Goal: Communication & Community: Answer question/provide support

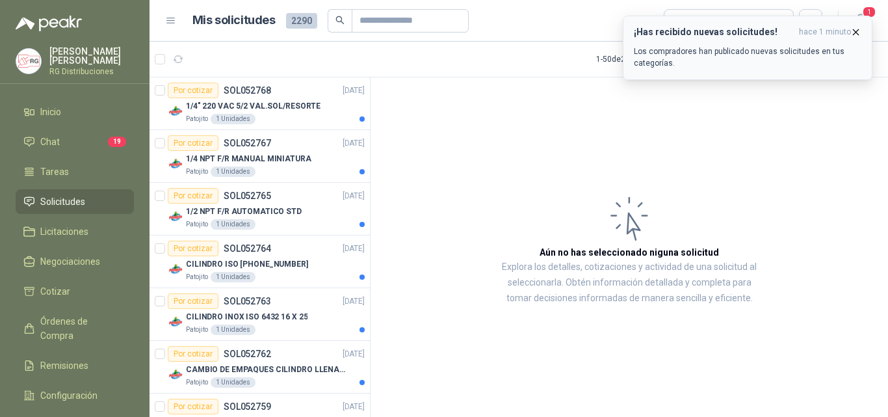
click at [793, 51] on p "Los compradores han publicado nuevas solicitudes en tus categorías." at bounding box center [748, 57] width 228 height 23
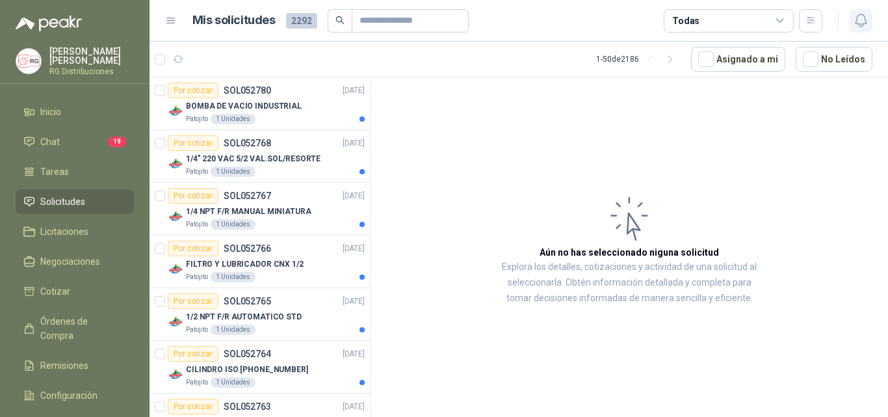
click at [872, 22] on button "button" at bounding box center [860, 20] width 23 height 23
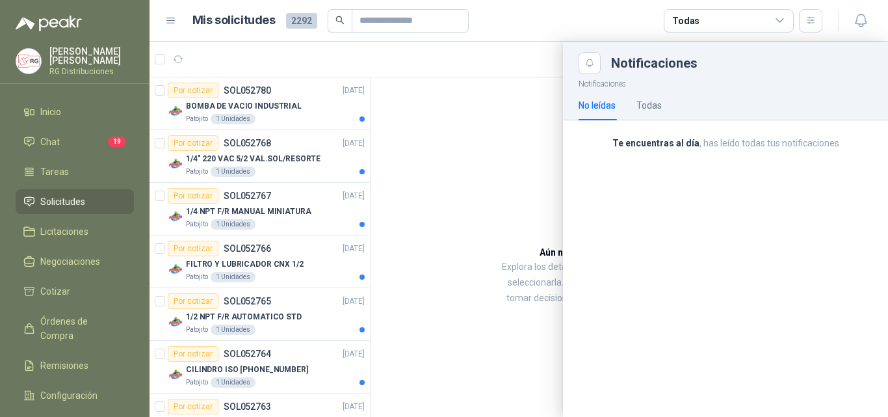
drag, startPoint x: 591, startPoint y: 64, endPoint x: 561, endPoint y: 81, distance: 34.4
click at [589, 64] on icon "Close" at bounding box center [590, 63] width 11 height 11
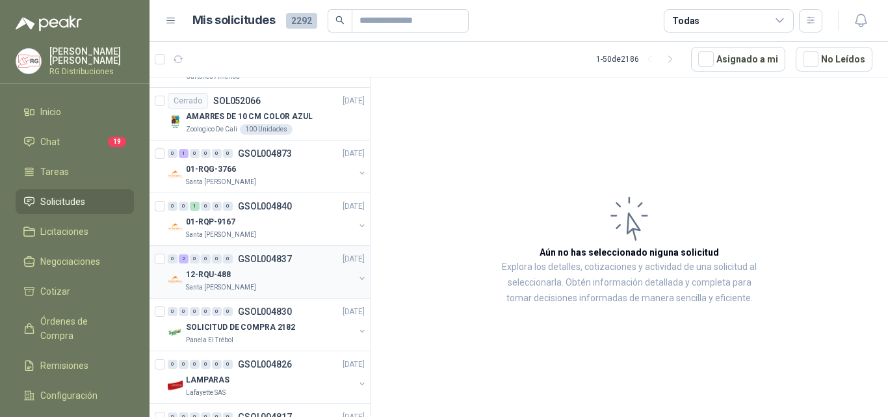
scroll to position [1365, 0]
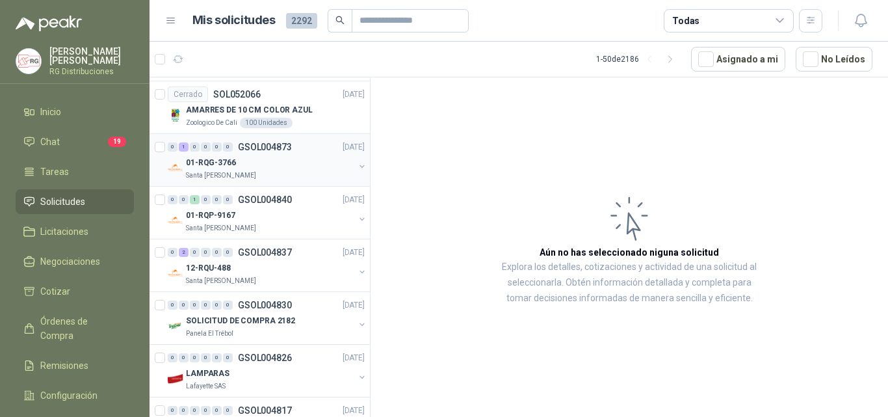
click at [254, 165] on div "01-RQG-3766" at bounding box center [270, 163] width 168 height 16
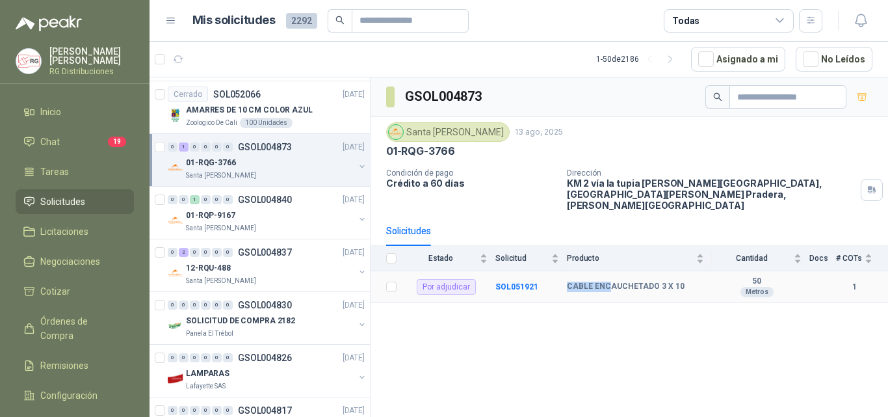
drag, startPoint x: 567, startPoint y: 276, endPoint x: 607, endPoint y: 272, distance: 39.8
click at [607, 272] on tr "Por adjudicar SOL051921 CABLE ENCAUCHETADO 3 X 10 50 Metros 1" at bounding box center [630, 287] width 518 height 32
drag, startPoint x: 640, startPoint y: 284, endPoint x: 624, endPoint y: 280, distance: 17.5
click at [640, 283] on td "CABLE ENCAUCHETADO 3 X 10" at bounding box center [639, 287] width 145 height 32
click at [601, 282] on b "CABLE ENCAUCHETADO 3 X 10" at bounding box center [626, 287] width 118 height 10
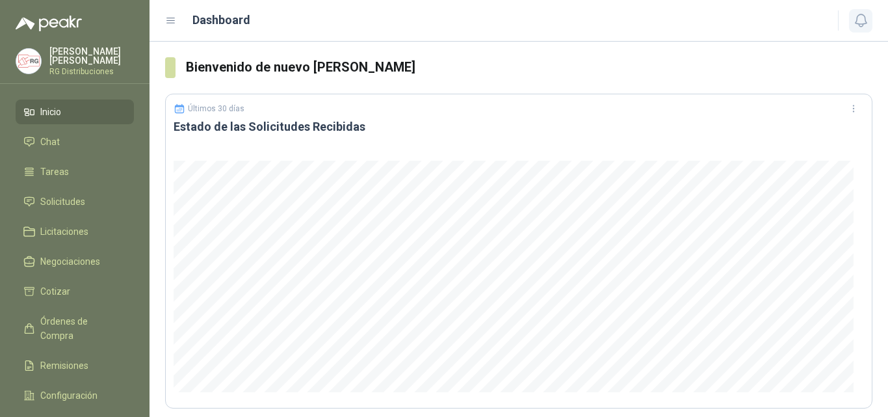
click at [863, 20] on icon "button" at bounding box center [861, 20] width 16 height 16
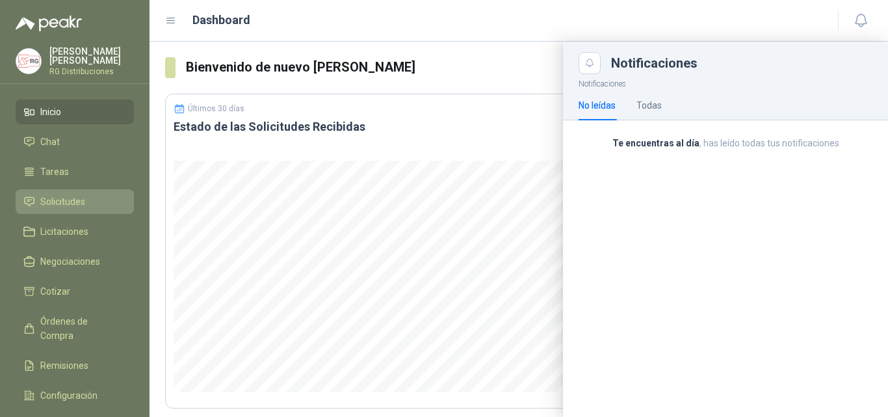
click at [71, 198] on span "Solicitudes" at bounding box center [62, 201] width 45 height 14
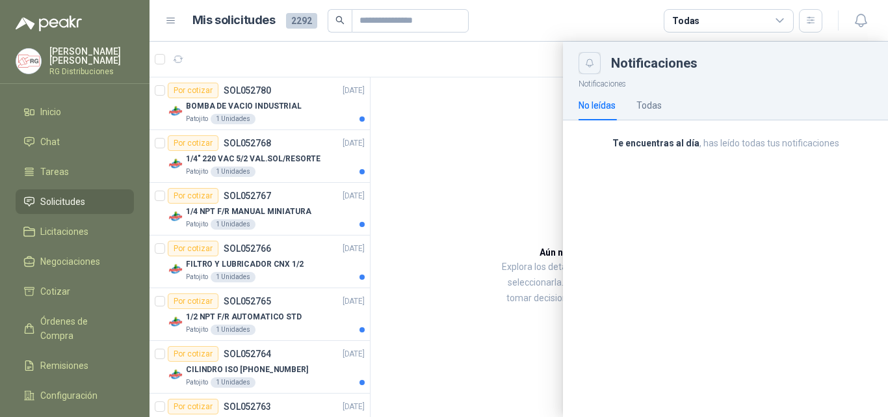
click at [585, 66] on icon "Close" at bounding box center [590, 63] width 11 height 11
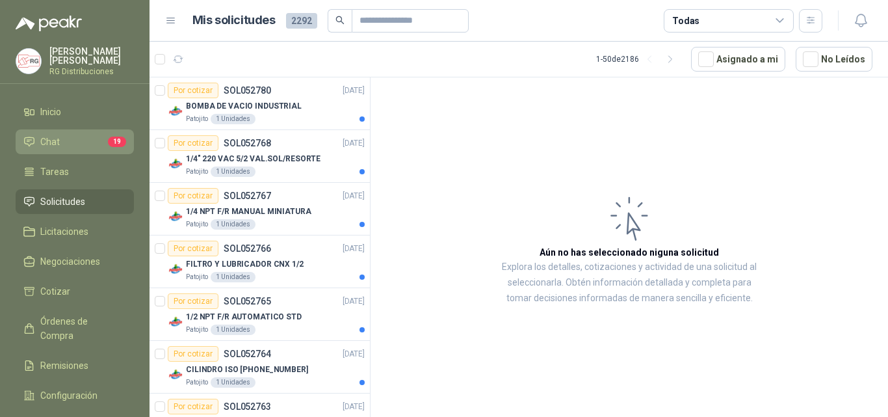
click at [85, 129] on link "Chat 19" at bounding box center [75, 141] width 118 height 25
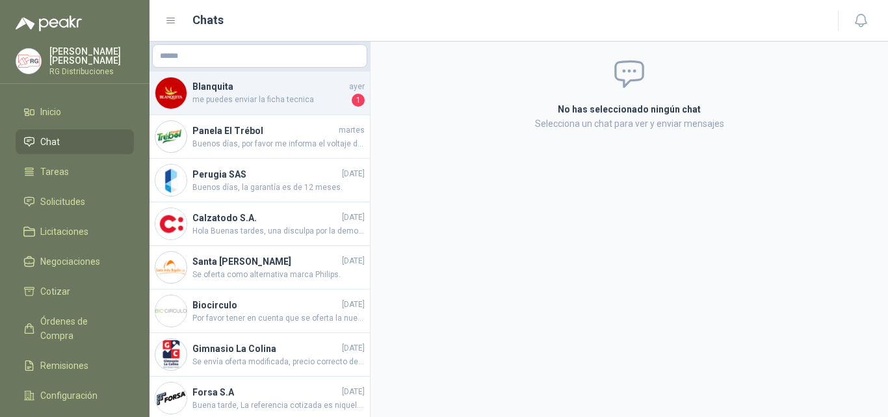
click at [261, 93] on h4 "Blanquita" at bounding box center [269, 86] width 154 height 14
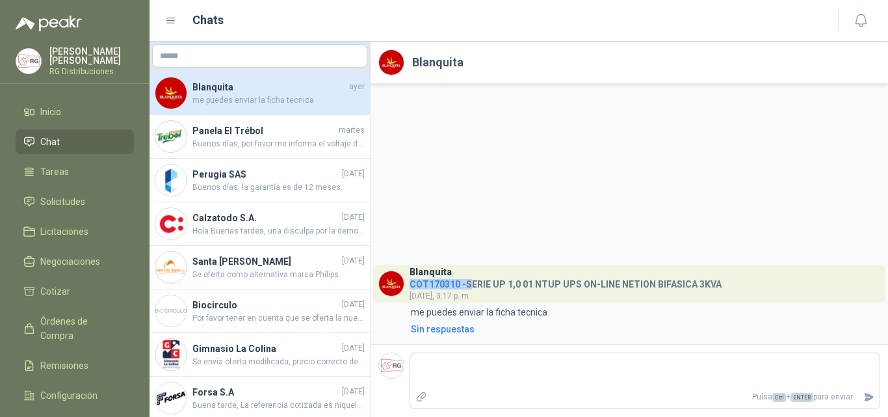
drag, startPoint x: 471, startPoint y: 283, endPoint x: 739, endPoint y: 280, distance: 267.9
click at [717, 274] on div "Blanquita COT170310 - SERIE UP 1,0 01 NTUP UPS ON-LINE NETION BIFASICA 3KVA [DA…" at bounding box center [566, 284] width 312 height 38
click at [748, 280] on header "Blanquita COT170310 - SERIE UP 1,0 01 NTUP UPS ON-LINE NETION BIFASICA 3KVA [DA…" at bounding box center [629, 284] width 512 height 38
drag, startPoint x: 440, startPoint y: 314, endPoint x: 583, endPoint y: 311, distance: 143.1
click at [583, 311] on div "3:17 me puedes enviar la ficha tecnica" at bounding box center [629, 312] width 502 height 14
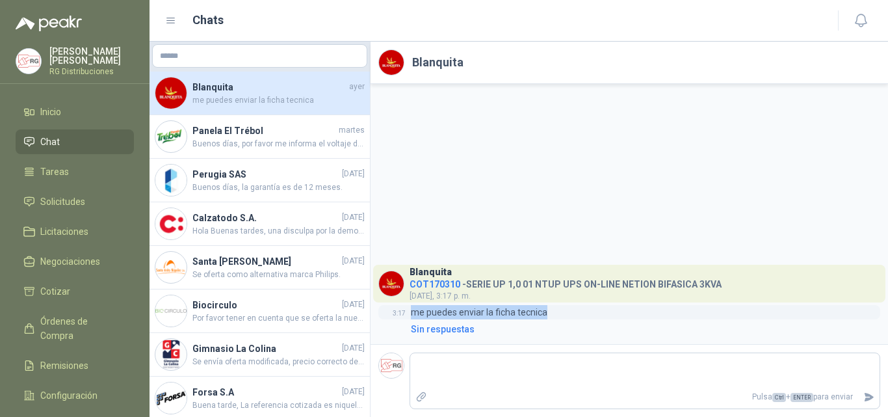
click at [600, 313] on div "3:17 me puedes enviar la ficha tecnica" at bounding box center [629, 312] width 502 height 14
drag, startPoint x: 416, startPoint y: 308, endPoint x: 561, endPoint y: 312, distance: 145.1
click at [560, 312] on div "3:17 me puedes enviar la ficha tecnica" at bounding box center [629, 312] width 502 height 14
click at [607, 311] on div "3:17 me puedes enviar la ficha tecnica" at bounding box center [629, 312] width 502 height 14
click at [528, 287] on h4 "COT170310 - SERIE UP 1,0 01 NTUP UPS ON-LINE NETION BIFASICA 3KVA" at bounding box center [566, 282] width 312 height 12
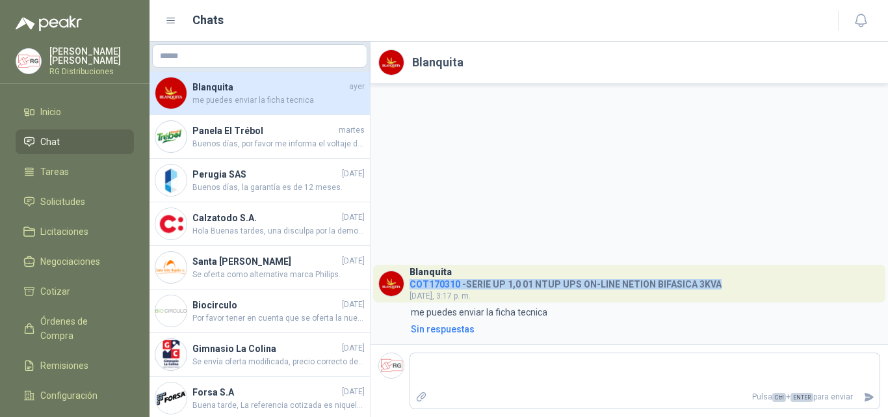
drag, startPoint x: 720, startPoint y: 280, endPoint x: 542, endPoint y: 278, distance: 178.2
click at [538, 274] on header "Blanquita COT170310 - SERIE UP 1,0 01 NTUP UPS ON-LINE NETION BIFASICA 3KVA [DA…" at bounding box center [629, 284] width 512 height 38
drag, startPoint x: 547, startPoint y: 287, endPoint x: 560, endPoint y: 295, distance: 15.0
click at [547, 287] on h4 "COT170310 - SERIE UP 1,0 01 NTUP UPS ON-LINE NETION BIFASICA 3KVA" at bounding box center [566, 282] width 312 height 12
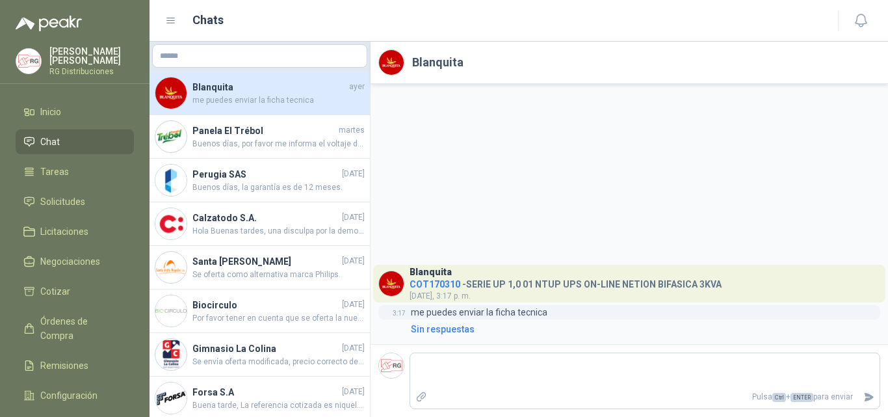
click at [567, 310] on div "3:17 me puedes enviar la ficha tecnica" at bounding box center [629, 312] width 502 height 14
drag, startPoint x: 551, startPoint y: 318, endPoint x: 395, endPoint y: 323, distance: 156.8
click at [395, 323] on div "Blanquita COT170310 - SERIE UP 1,0 01 NTUP UPS ON-LINE NETION BIFASICA 3KVA [DA…" at bounding box center [629, 301] width 502 height 72
click at [533, 316] on p "me puedes enviar la ficha tecnica" at bounding box center [479, 312] width 137 height 14
click at [588, 306] on div "3:17 me puedes enviar la ficha tecnica" at bounding box center [629, 312] width 502 height 14
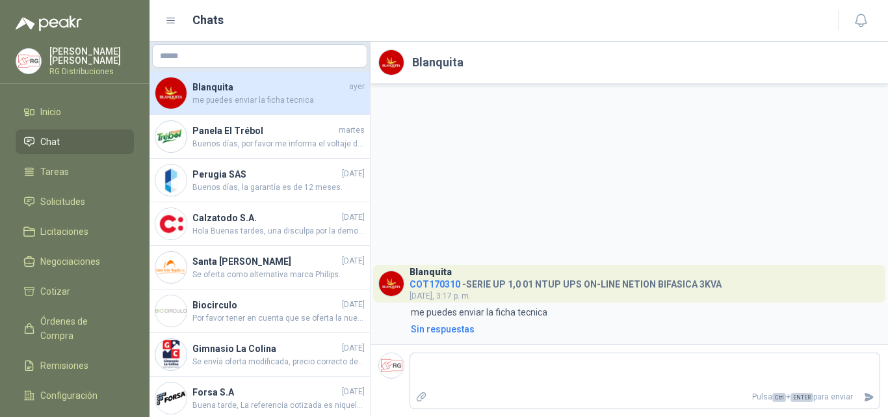
click at [532, 149] on div "Blanquita COT170310 - SERIE UP 1,0 01 NTUP UPS ON-LINE NETION BIFASICA 3KVA [DA…" at bounding box center [630, 214] width 518 height 260
drag, startPoint x: 560, startPoint y: 317, endPoint x: 530, endPoint y: 313, distance: 30.9
click at [530, 314] on div "3:17 me puedes enviar la ficha tecnica" at bounding box center [629, 312] width 502 height 14
click at [568, 282] on h4 "COT170310 - SERIE UP 1,0 01 NTUP UPS ON-LINE NETION BIFASICA 3KVA" at bounding box center [566, 282] width 312 height 12
drag, startPoint x: 711, startPoint y: 279, endPoint x: 505, endPoint y: 291, distance: 205.8
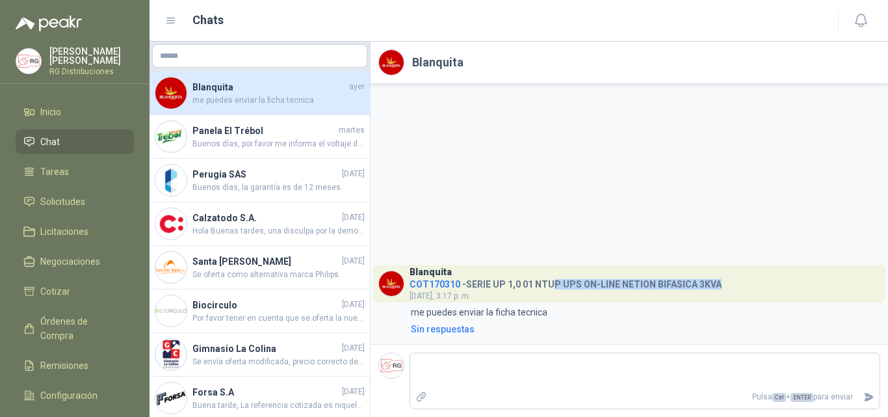
click at [506, 291] on header "Blanquita COT170310 - SERIE UP 1,0 01 NTUP UPS ON-LINE NETION BIFASICA 3KVA [DA…" at bounding box center [629, 284] width 512 height 38
click at [553, 222] on div "Blanquita COT170310 - SERIE UP 1,0 01 NTUP UPS ON-LINE NETION BIFASICA 3KVA [DA…" at bounding box center [630, 214] width 518 height 260
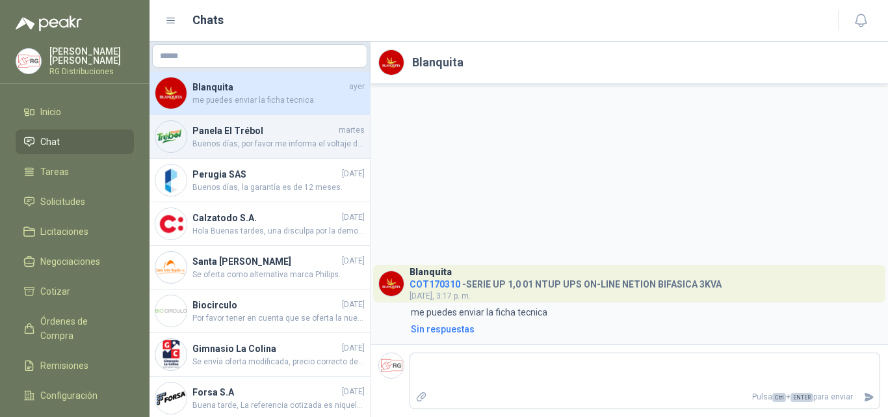
click at [289, 155] on div "Panela El Trébol [DATE] Buenos días, por favor me informa el voltaje de la bobi…" at bounding box center [260, 137] width 220 height 44
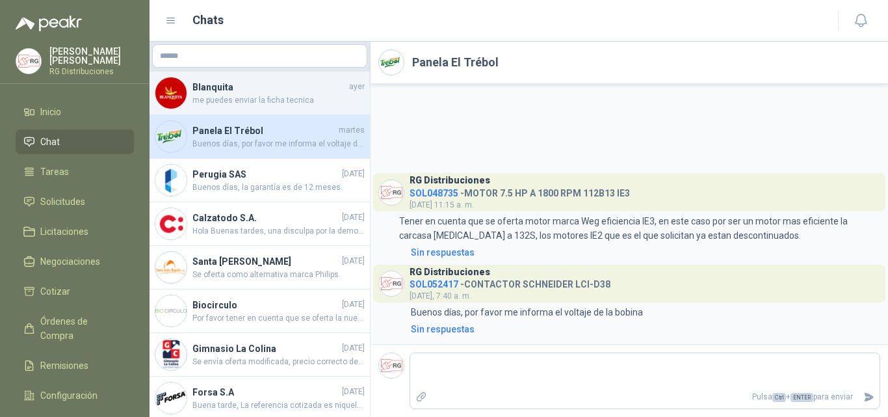
click at [294, 105] on span "me puedes enviar la ficha tecnica" at bounding box center [278, 100] width 172 height 12
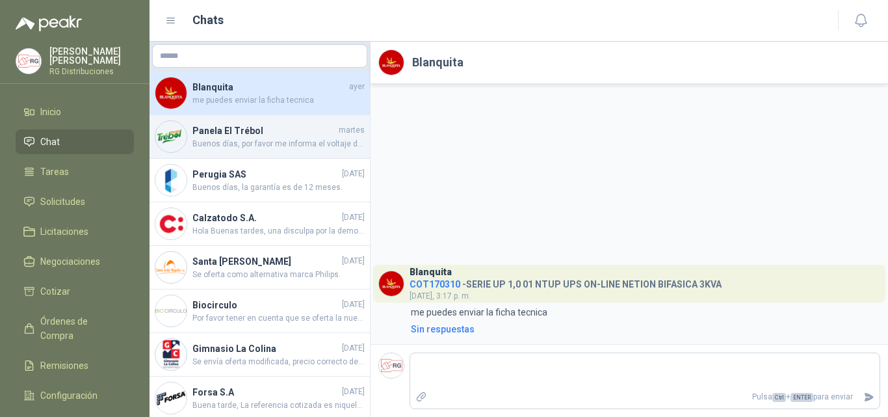
click at [292, 140] on span "Buenos días, por favor me informa el voltaje de la bobina" at bounding box center [278, 144] width 172 height 12
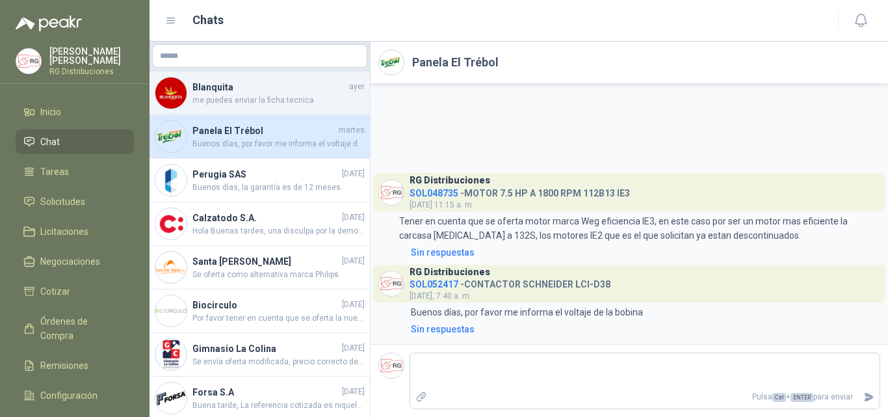
click at [278, 101] on span "me puedes enviar la ficha tecnica" at bounding box center [278, 100] width 172 height 12
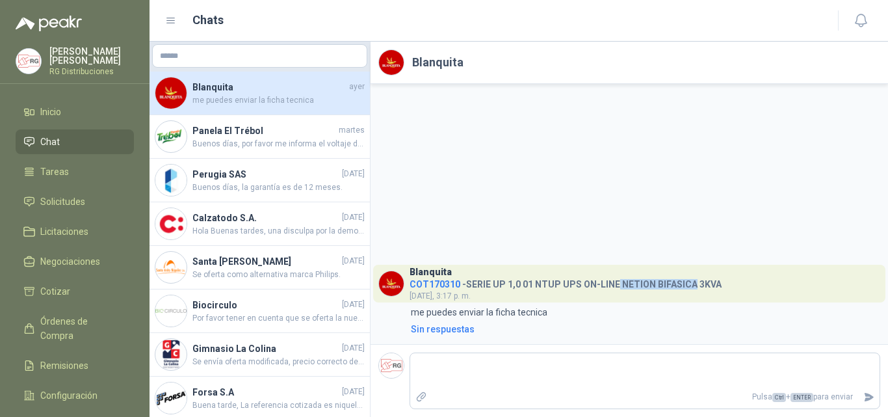
drag, startPoint x: 614, startPoint y: 283, endPoint x: 694, endPoint y: 284, distance: 79.3
click at [691, 285] on h4 "COT170310 - SERIE UP 1,0 01 NTUP UPS ON-LINE NETION BIFASICA 3KVA" at bounding box center [566, 282] width 312 height 12
click at [740, 297] on header "Blanquita COT170310 - SERIE UP 1,0 01 NTUP UPS ON-LINE NETION BIFASICA 3KVA [DA…" at bounding box center [629, 284] width 512 height 38
drag, startPoint x: 720, startPoint y: 282, endPoint x: 617, endPoint y: 283, distance: 102.7
click at [617, 283] on header "Blanquita COT170310 - SERIE UP 1,0 01 NTUP UPS ON-LINE NETION BIFASICA 3KVA [DA…" at bounding box center [629, 284] width 512 height 38
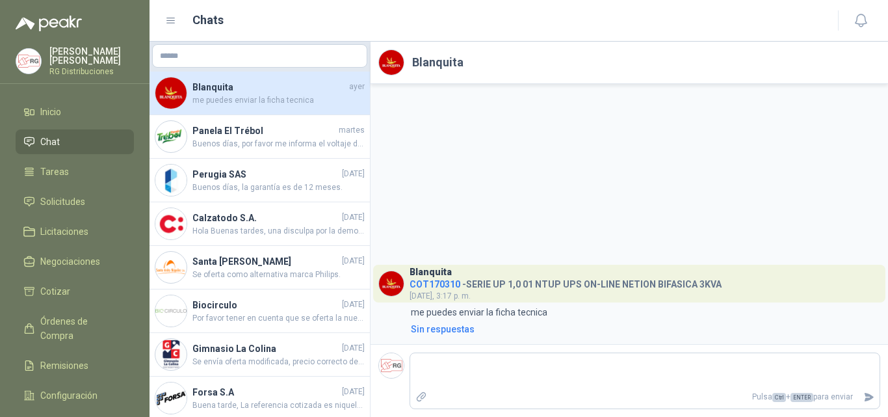
click at [646, 293] on div "Blanquita COT170310 - SERIE UP 1,0 01 NTUP UPS ON-LINE NETION BIFASICA 3KVA [DA…" at bounding box center [566, 284] width 312 height 38
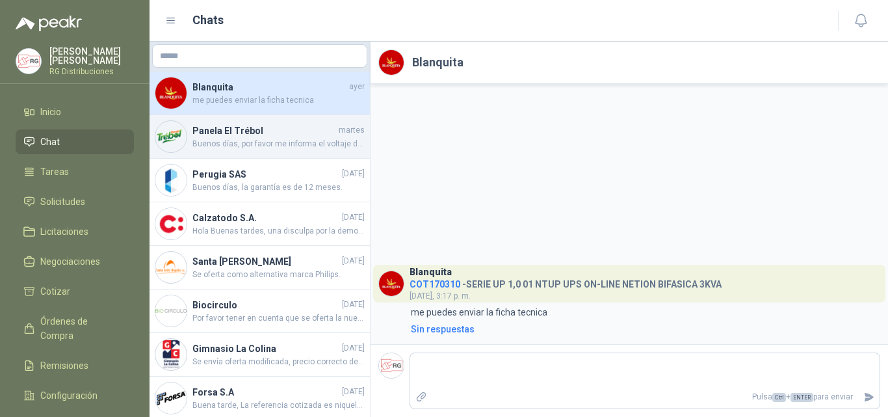
click at [269, 148] on span "Buenos días, por favor me informa el voltaje de la bobina" at bounding box center [278, 144] width 172 height 12
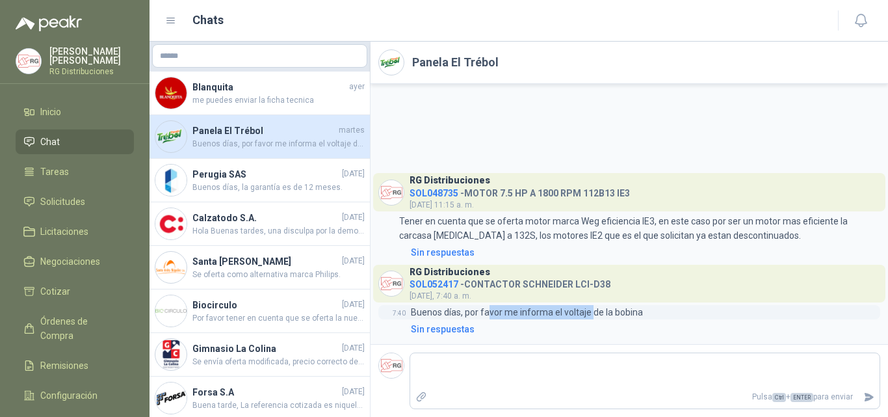
drag, startPoint x: 549, startPoint y: 312, endPoint x: 601, endPoint y: 311, distance: 51.4
click at [601, 311] on p "Buenos días, por favor me informa el voltaje de la bobina" at bounding box center [527, 312] width 232 height 14
click at [673, 305] on div "7:40 Buenos días, por favor me informa el voltaje de la bobina" at bounding box center [629, 312] width 502 height 14
drag, startPoint x: 553, startPoint y: 280, endPoint x: 633, endPoint y: 289, distance: 80.5
click at [633, 289] on header "RG Distribuciones SOL052417 - CONTACTOR [PERSON_NAME] LCI-D38 [DATE], 7:40 a. m." at bounding box center [629, 284] width 512 height 38
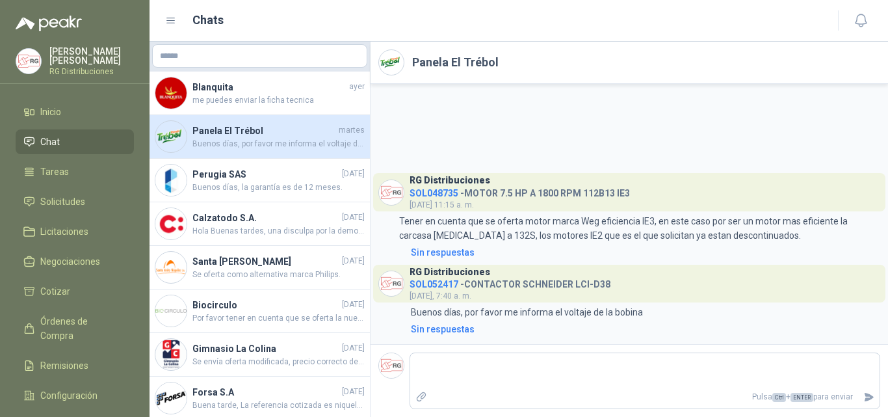
click at [635, 304] on div "RG Distribuciones SOL052417 - CONTACTOR [PERSON_NAME] LCI-D38 [DATE], 7:40 a. m…" at bounding box center [629, 301] width 502 height 72
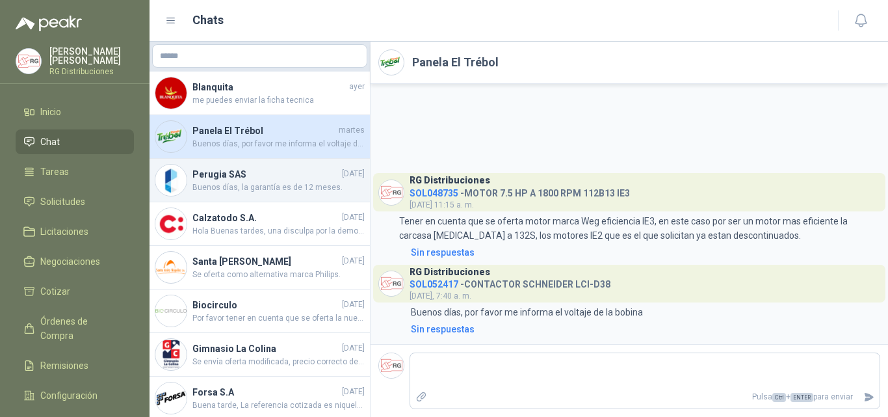
click at [265, 186] on span "Buenos días, la garantía es de 12 meses." at bounding box center [278, 187] width 172 height 12
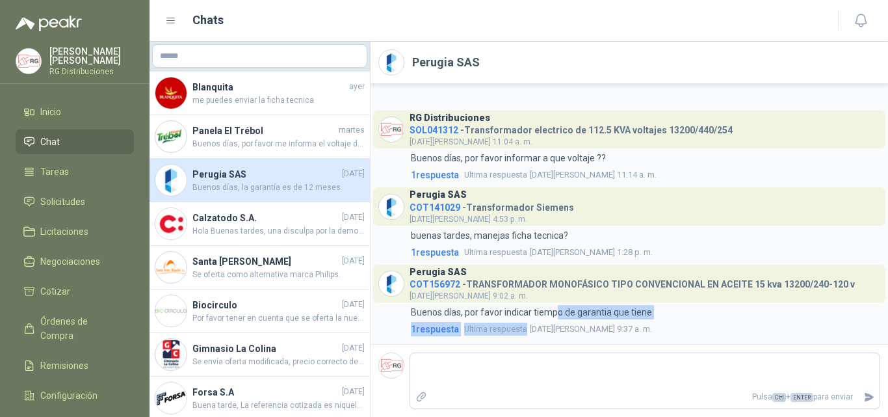
click at [646, 321] on div "Perugia SAS COT156972 - TRANSFORMADOR MONOFÁSICO TIPO CONVENCIONAL EN ACEITE 15…" at bounding box center [629, 301] width 502 height 72
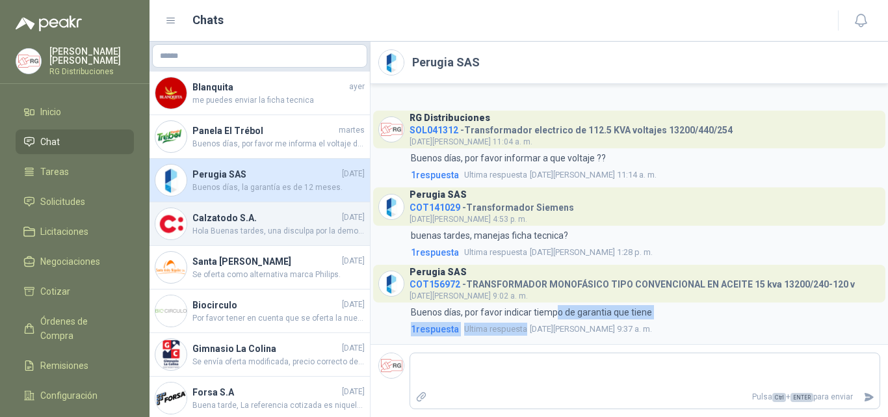
click at [259, 235] on span "Hola Buenas tardes, una disculpa por la demora, el día [DATE] estaremos realiza…" at bounding box center [278, 231] width 172 height 12
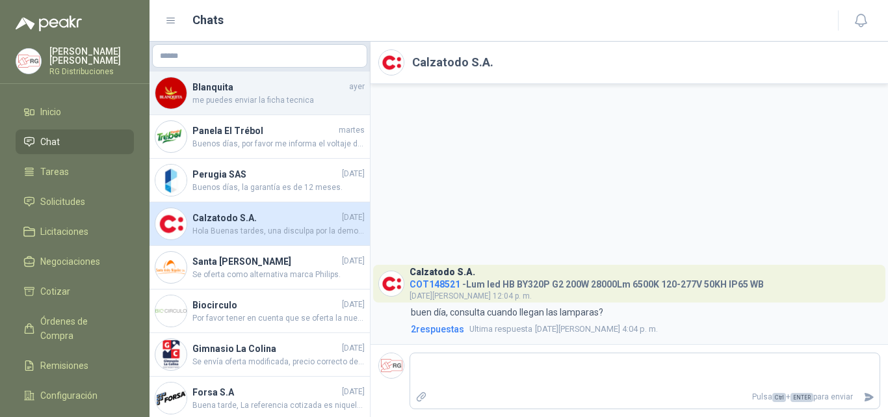
click at [259, 88] on h4 "Blanquita" at bounding box center [269, 87] width 154 height 14
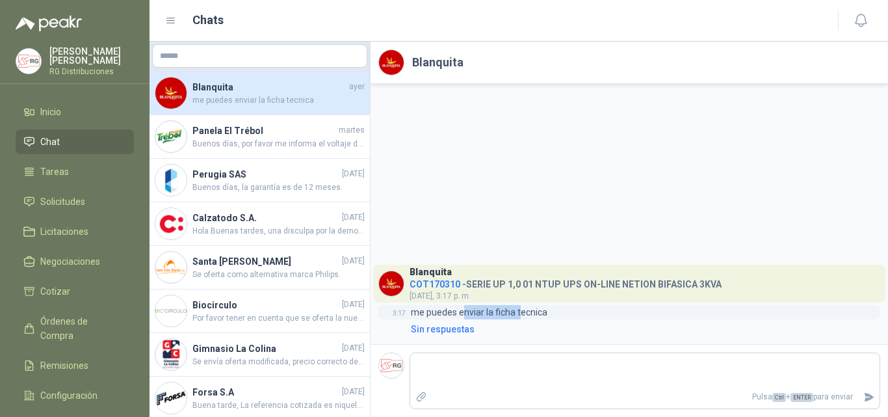
drag, startPoint x: 469, startPoint y: 317, endPoint x: 619, endPoint y: 306, distance: 150.7
click at [614, 306] on div "3:17 me puedes enviar la ficha tecnica" at bounding box center [629, 312] width 502 height 14
click at [622, 313] on div "3:17 me puedes enviar la ficha tecnica" at bounding box center [629, 312] width 502 height 14
click at [74, 198] on span "Solicitudes" at bounding box center [62, 201] width 45 height 14
